Goal: Task Accomplishment & Management: Use online tool/utility

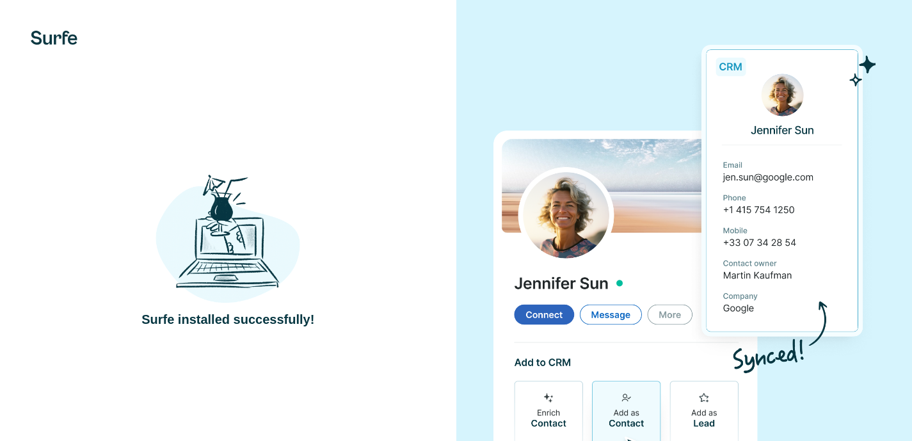
click at [382, 194] on div "Surfe installed successfully!" at bounding box center [228, 249] width 405 height 157
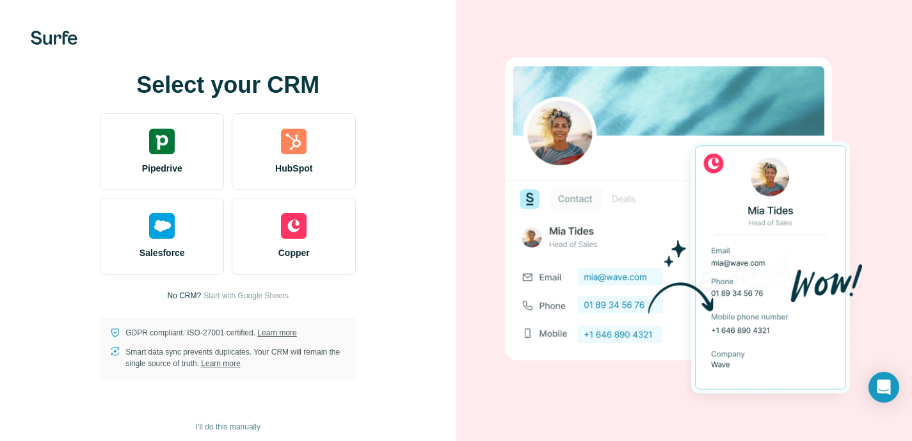
click at [327, 204] on div "Copper" at bounding box center [294, 236] width 124 height 77
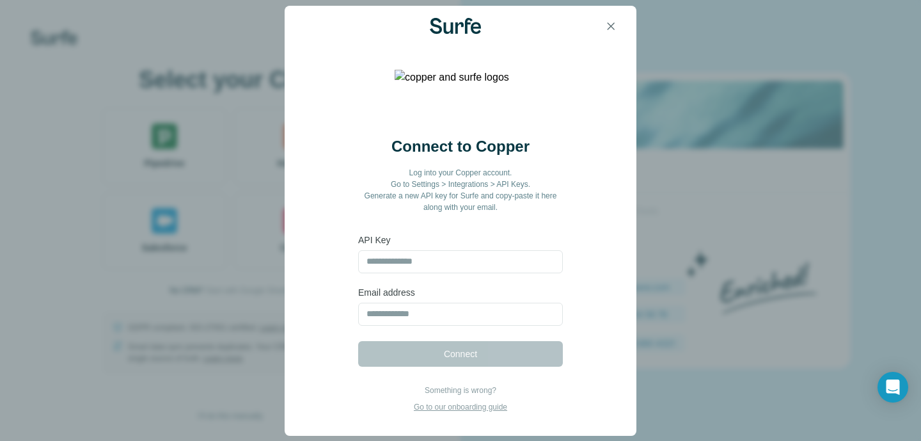
click at [223, 226] on div "Connect to Copper Log into your Copper account. Go to Settings > Integrations >…" at bounding box center [460, 220] width 921 height 441
click at [615, 24] on icon "button" at bounding box center [611, 26] width 13 height 13
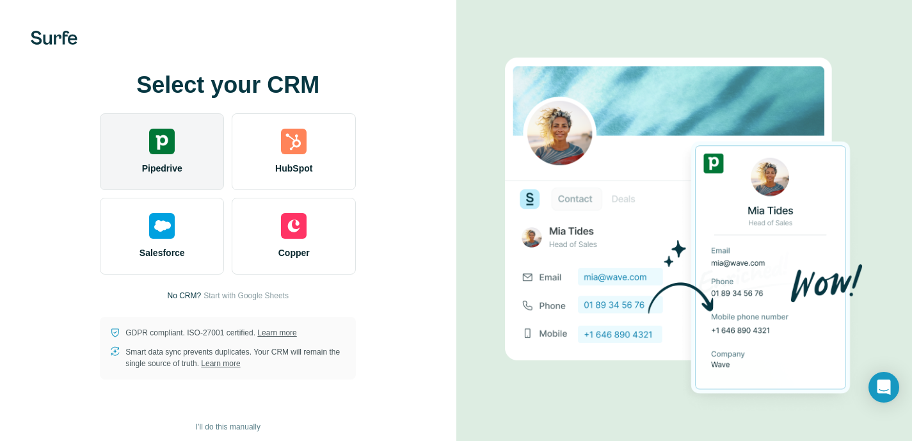
click at [189, 168] on div "Pipedrive" at bounding box center [162, 151] width 124 height 77
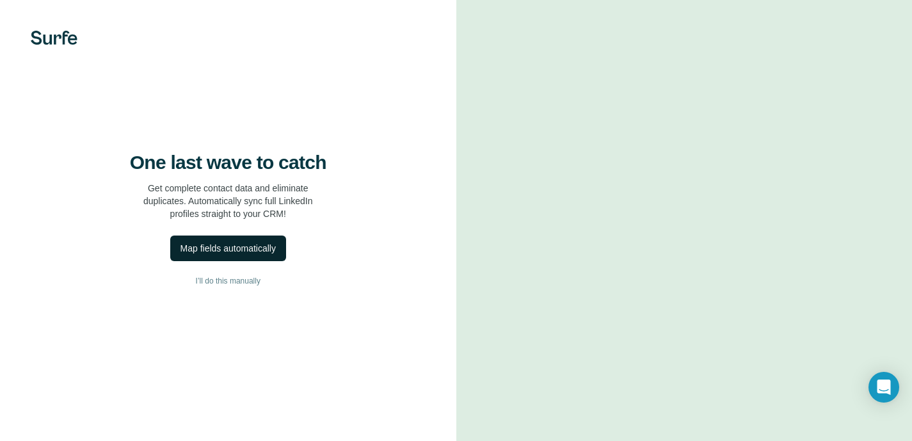
click at [258, 255] on div "Map fields automatically" at bounding box center [227, 248] width 95 height 13
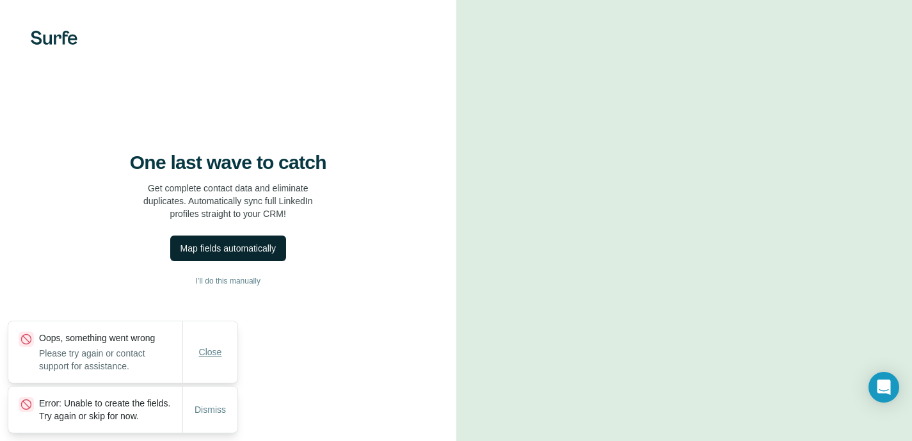
click at [209, 345] on span "Close" at bounding box center [210, 351] width 23 height 13
click at [240, 287] on span "I’ll do this manually" at bounding box center [228, 281] width 65 height 12
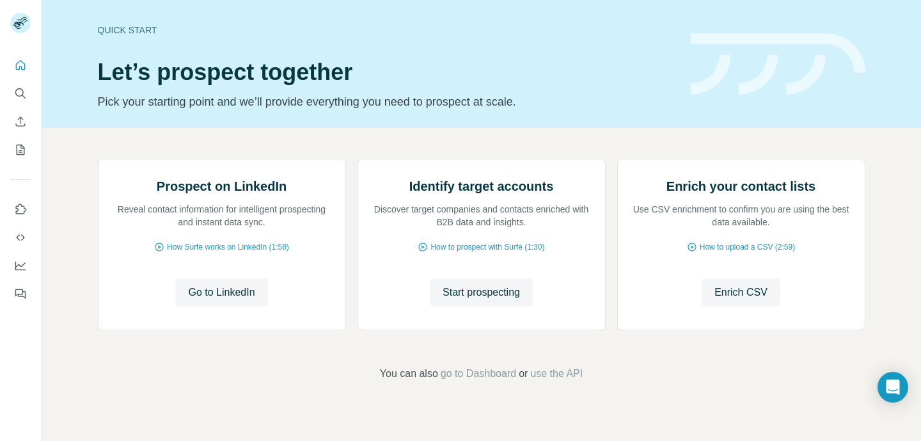
scroll to position [98, 0]
click at [202, 300] on span "Go to LinkedIn" at bounding box center [221, 292] width 67 height 15
click at [22, 87] on icon "Search" at bounding box center [20, 93] width 13 height 13
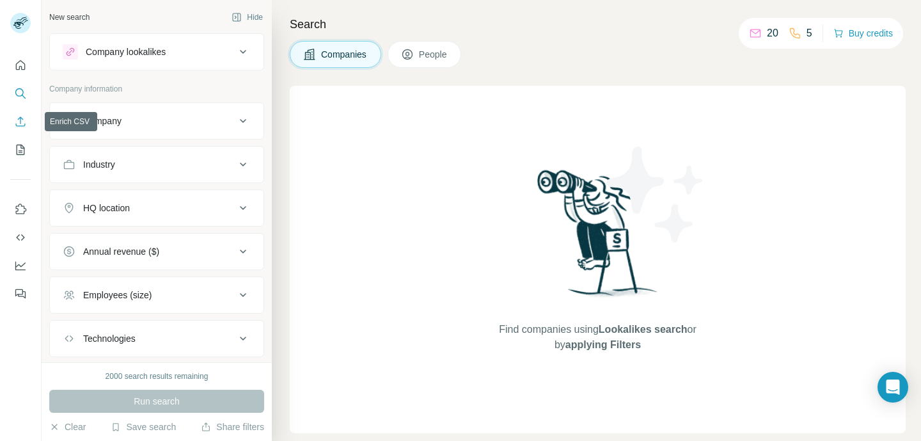
click at [13, 118] on button "Enrich CSV" at bounding box center [20, 121] width 20 height 23
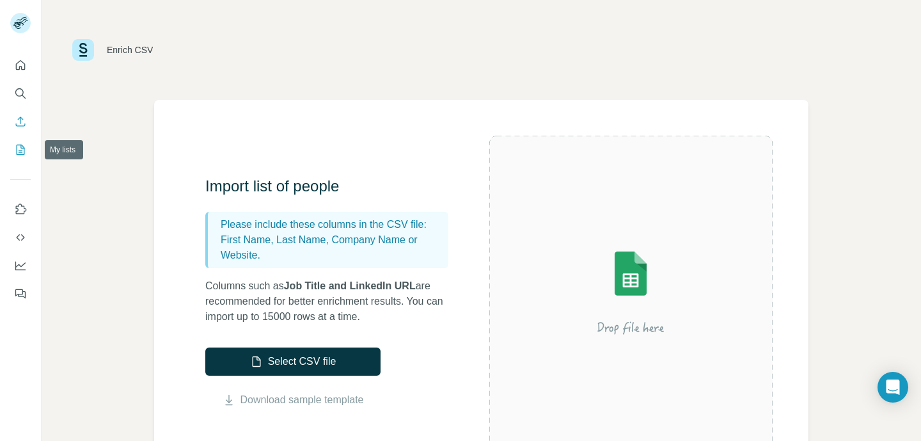
click at [21, 159] on button "My lists" at bounding box center [20, 149] width 20 height 23
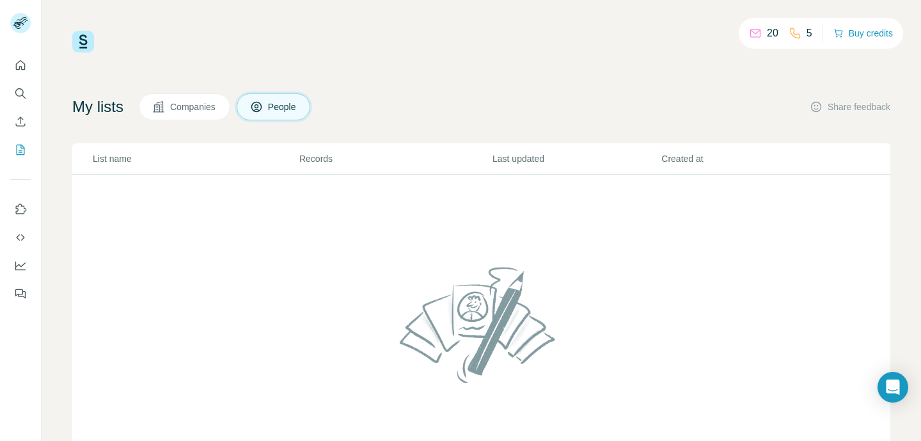
click at [19, 194] on div at bounding box center [20, 175] width 41 height 259
click at [19, 212] on icon "Use Surfe on LinkedIn" at bounding box center [20, 209] width 13 height 13
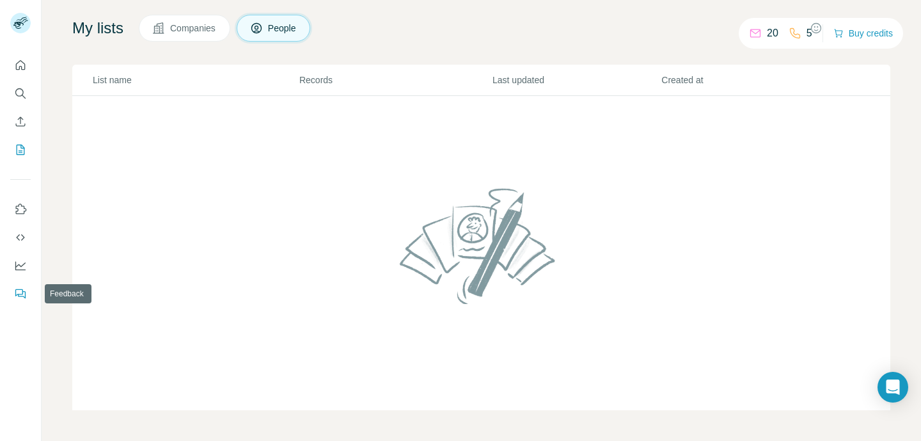
click at [17, 299] on icon "Feedback" at bounding box center [20, 293] width 13 height 13
click at [22, 260] on icon "Dashboard" at bounding box center [20, 265] width 13 height 13
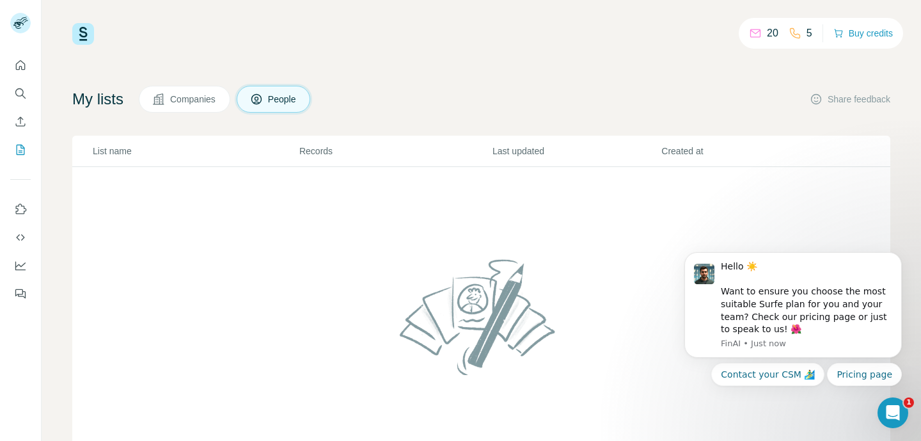
scroll to position [0, 0]
